Goal: Task Accomplishment & Management: Use online tool/utility

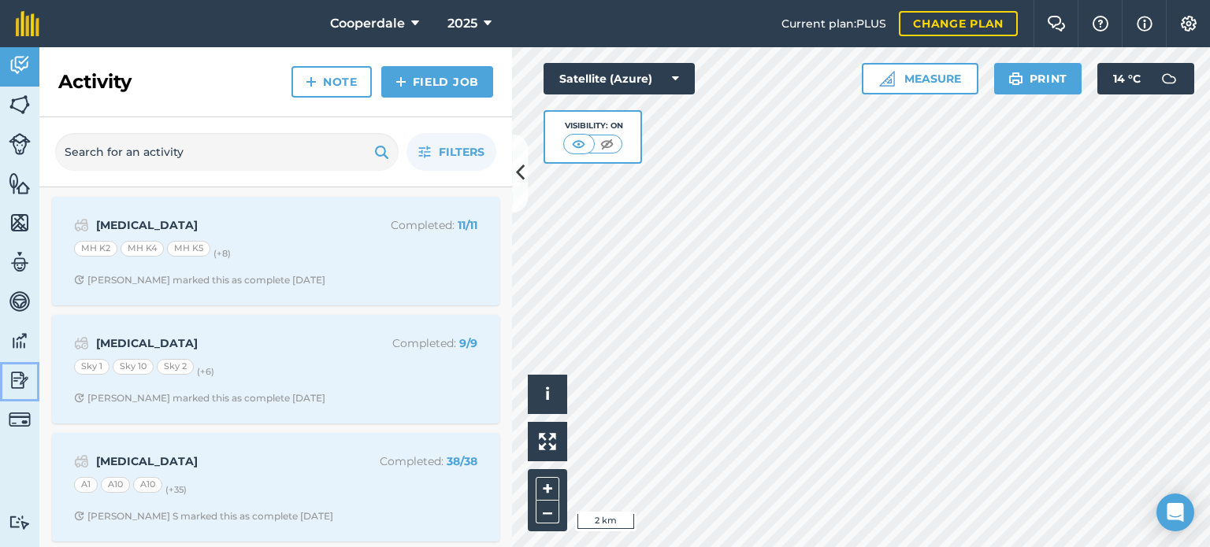
click at [22, 380] on img at bounding box center [20, 381] width 22 height 24
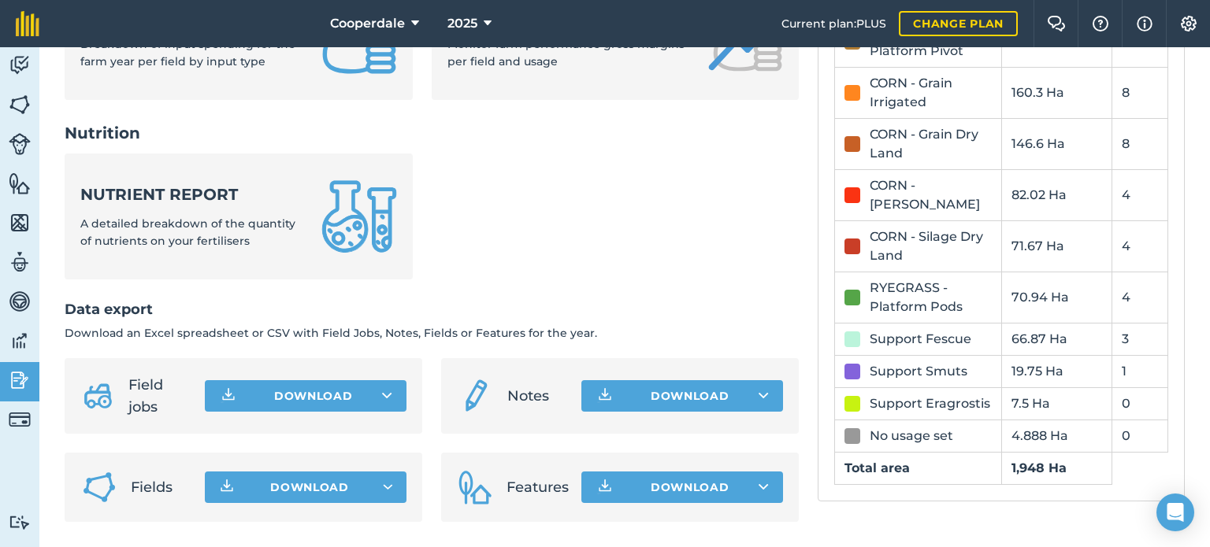
scroll to position [712, 0]
click at [382, 391] on icon at bounding box center [387, 396] width 10 height 16
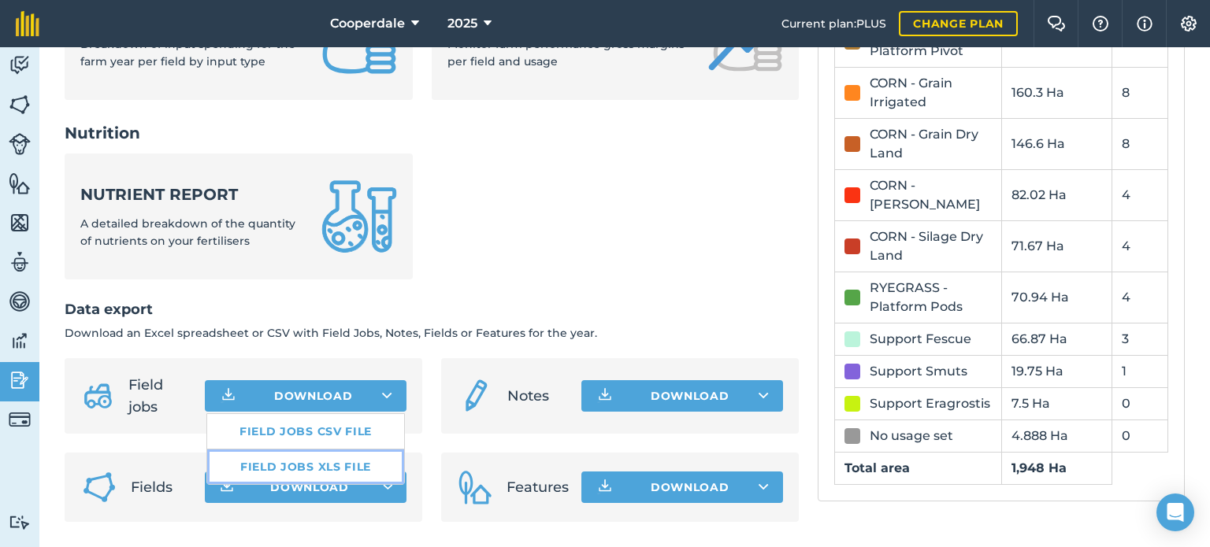
click at [329, 466] on link "Field jobs XLS file" at bounding box center [305, 467] width 197 height 35
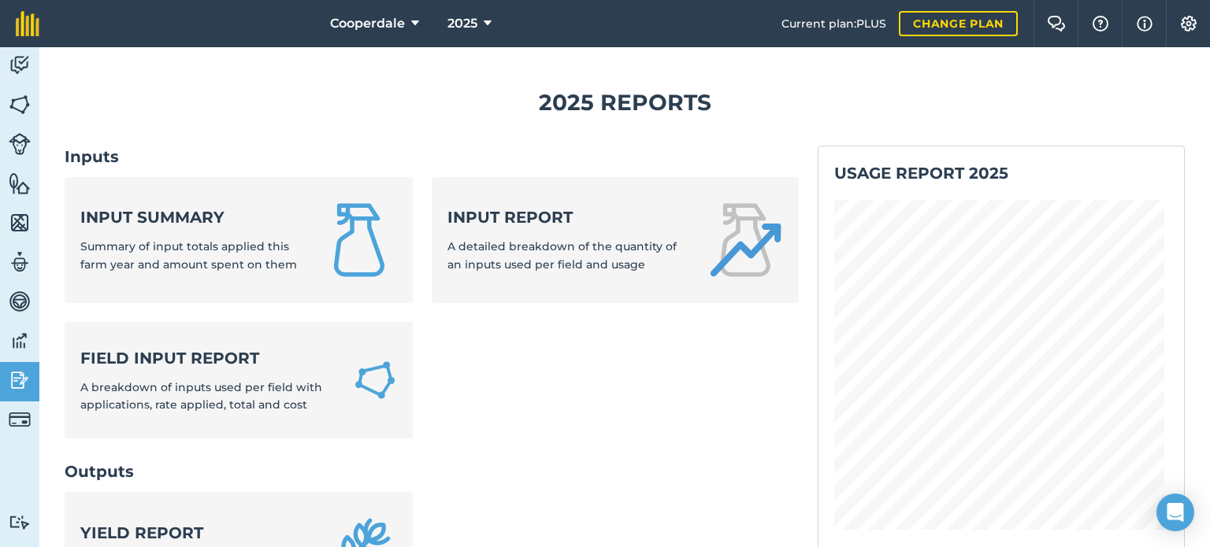
scroll to position [0, 0]
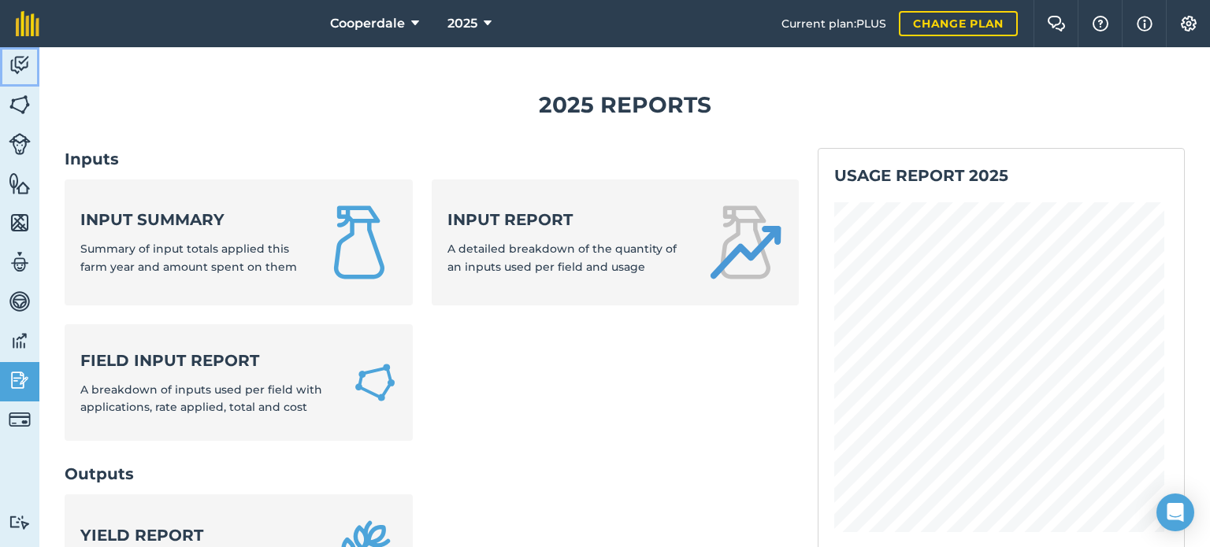
click at [16, 62] on img at bounding box center [20, 66] width 22 height 24
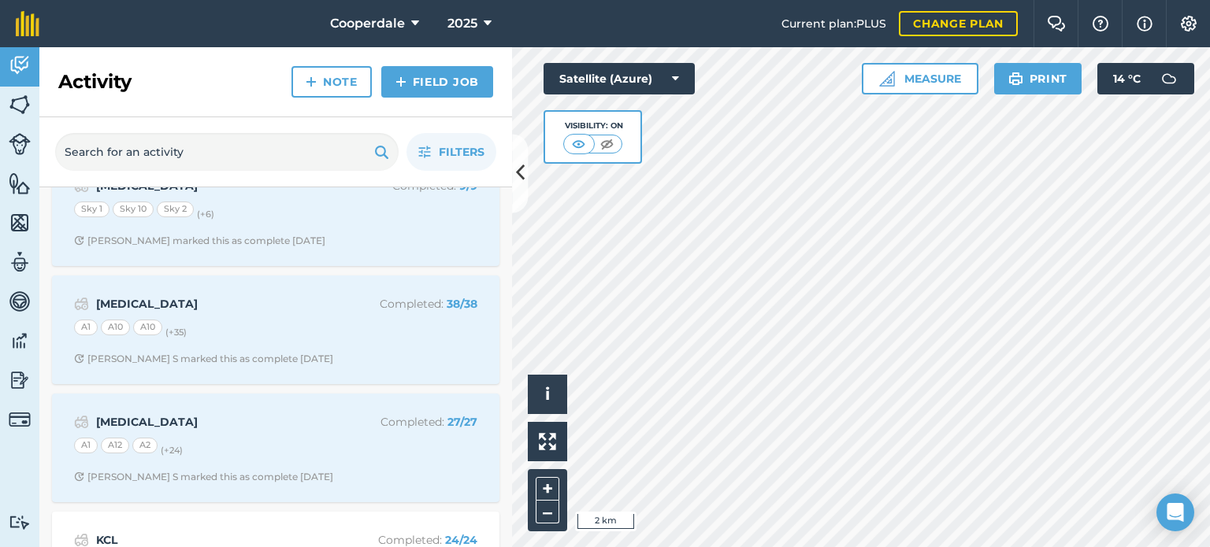
scroll to position [236, 0]
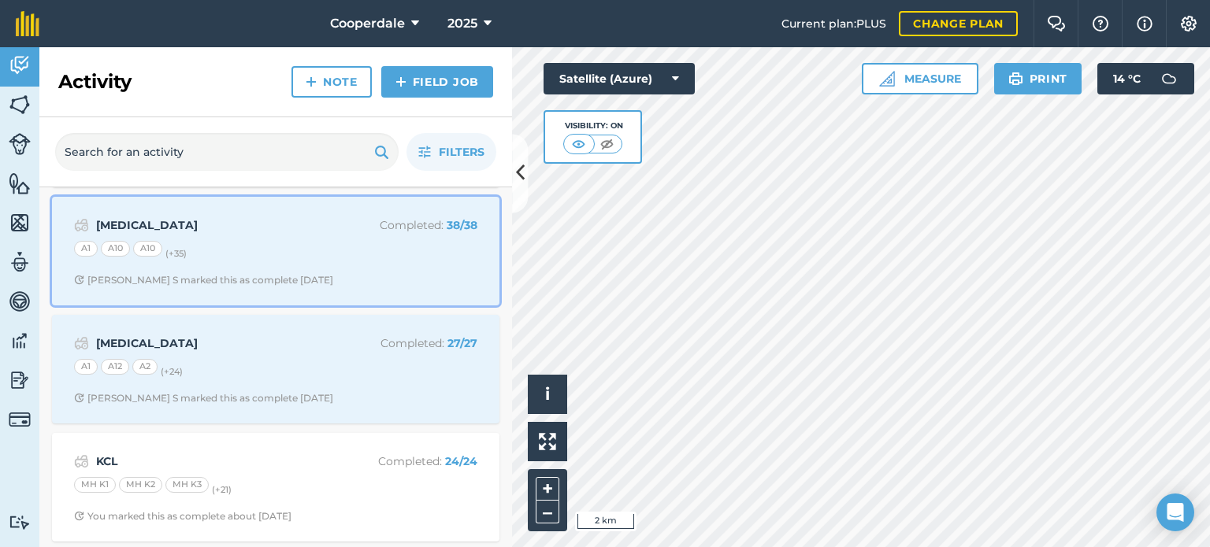
click at [278, 254] on div "A1 A10 A10 (+ 35 )" at bounding box center [275, 251] width 403 height 20
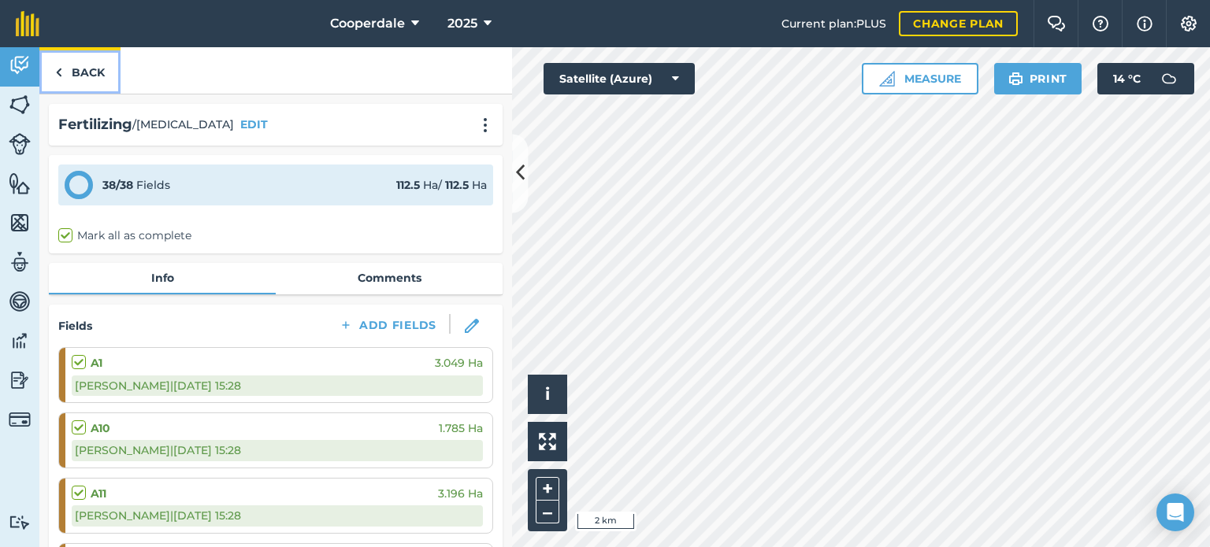
click at [84, 80] on link "Back" at bounding box center [79, 70] width 81 height 46
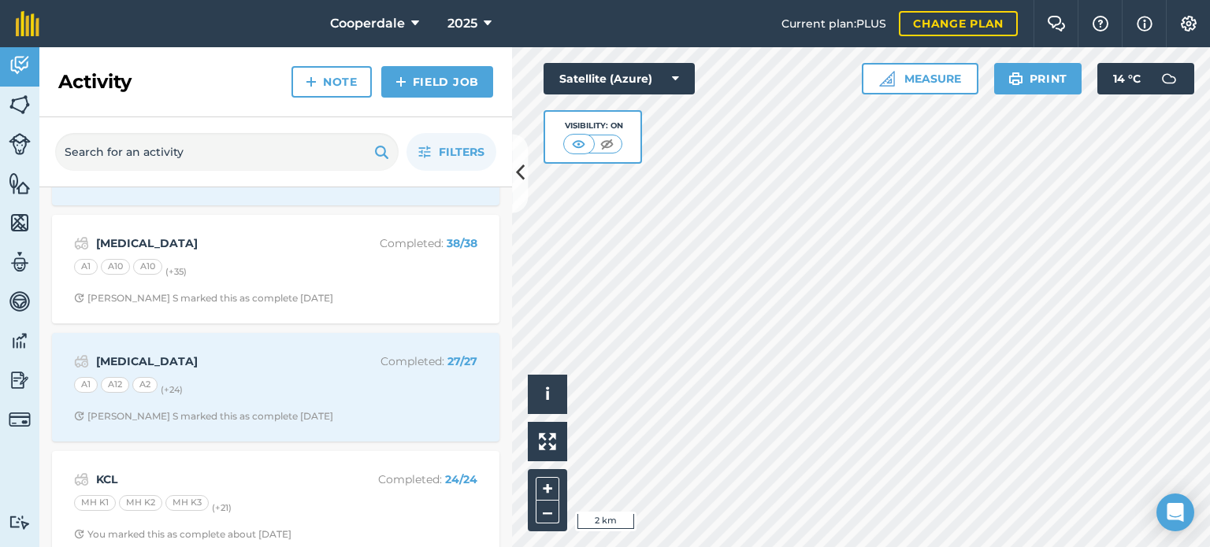
scroll to position [236, 0]
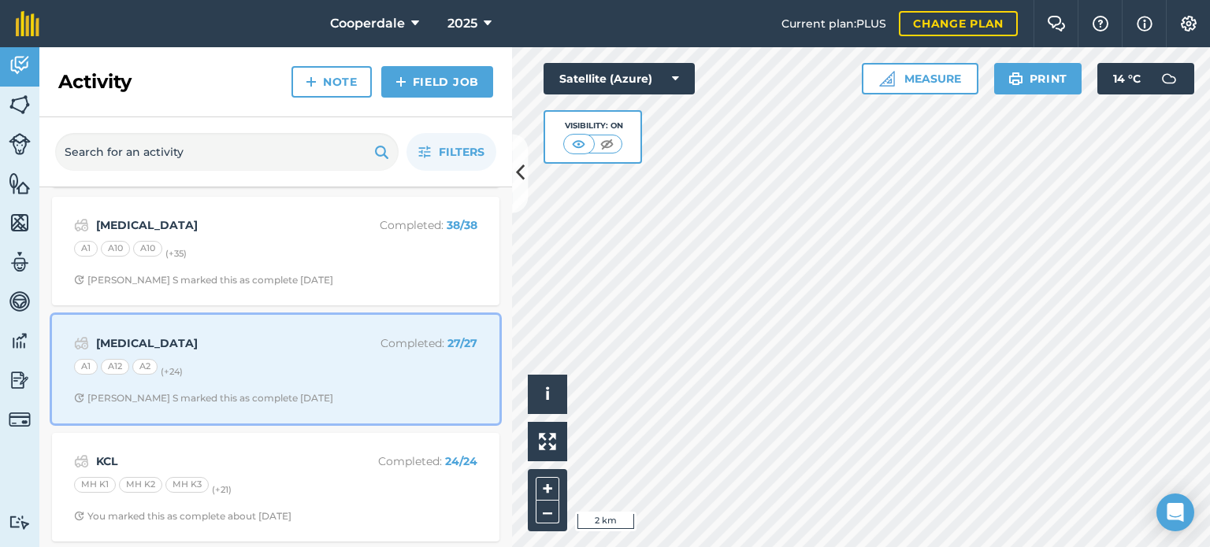
click at [310, 376] on div "A1 A12 A2 (+ 24 )" at bounding box center [275, 369] width 403 height 20
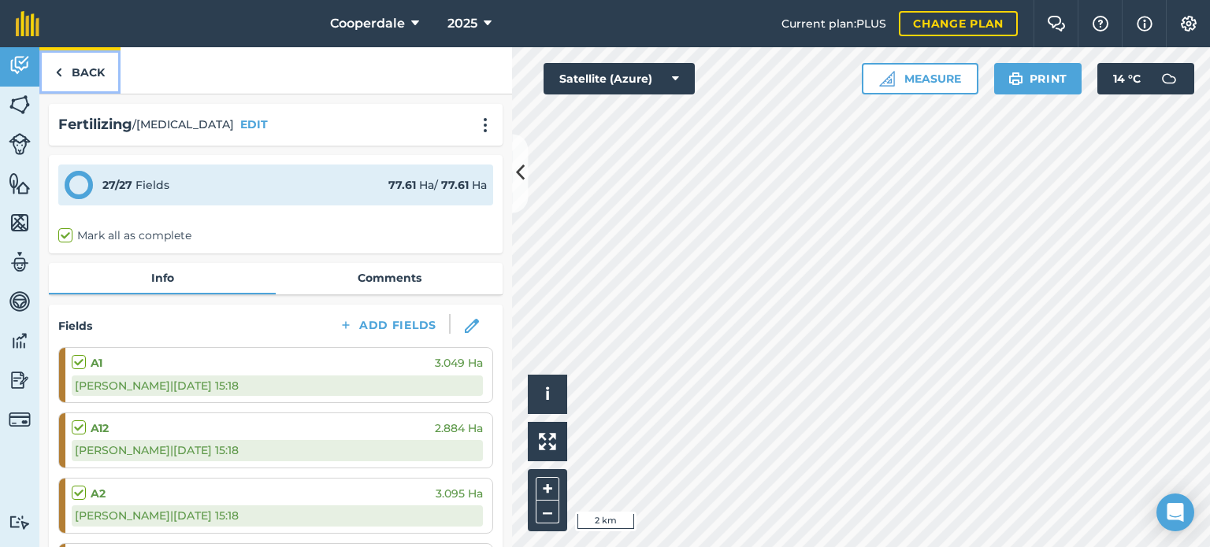
click at [68, 62] on link "Back" at bounding box center [79, 70] width 81 height 46
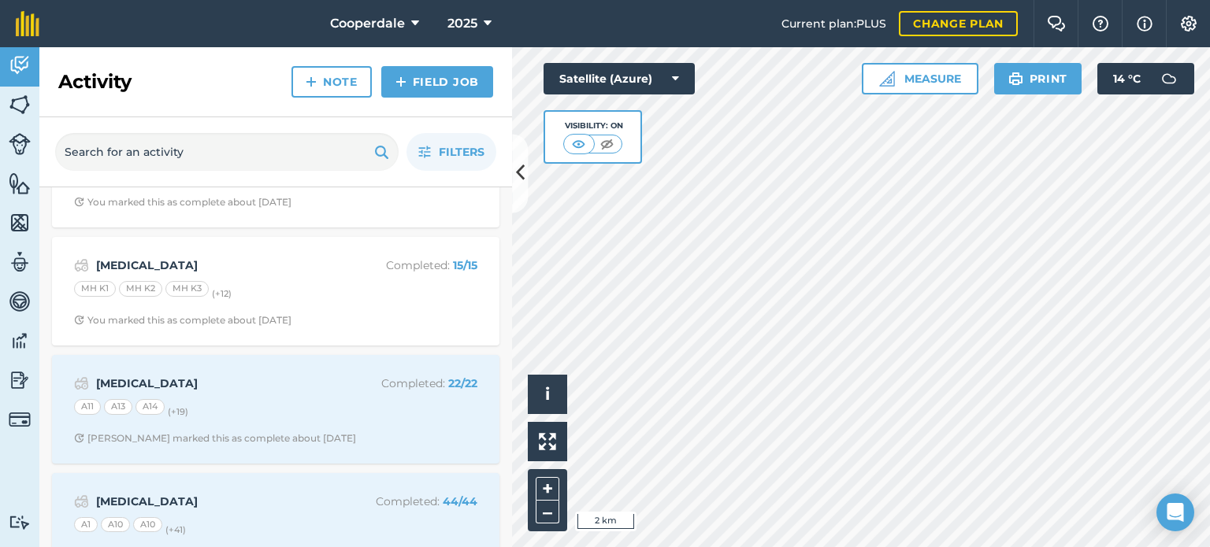
scroll to position [551, 0]
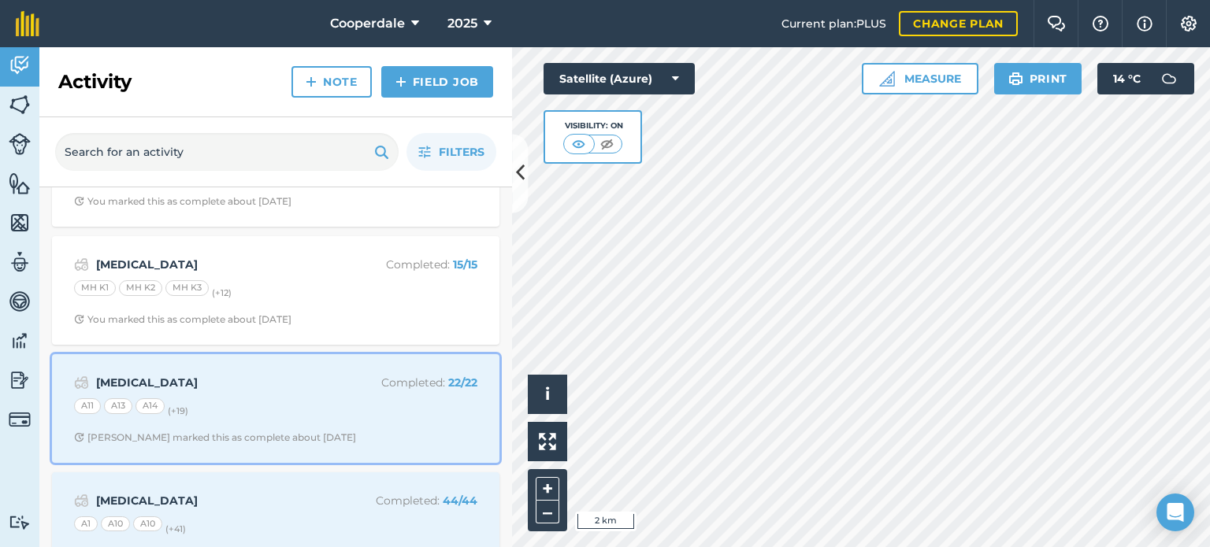
click at [338, 400] on div "A11 A13 A14 (+ 19 )" at bounding box center [275, 409] width 403 height 20
